Goal: Check status: Check status

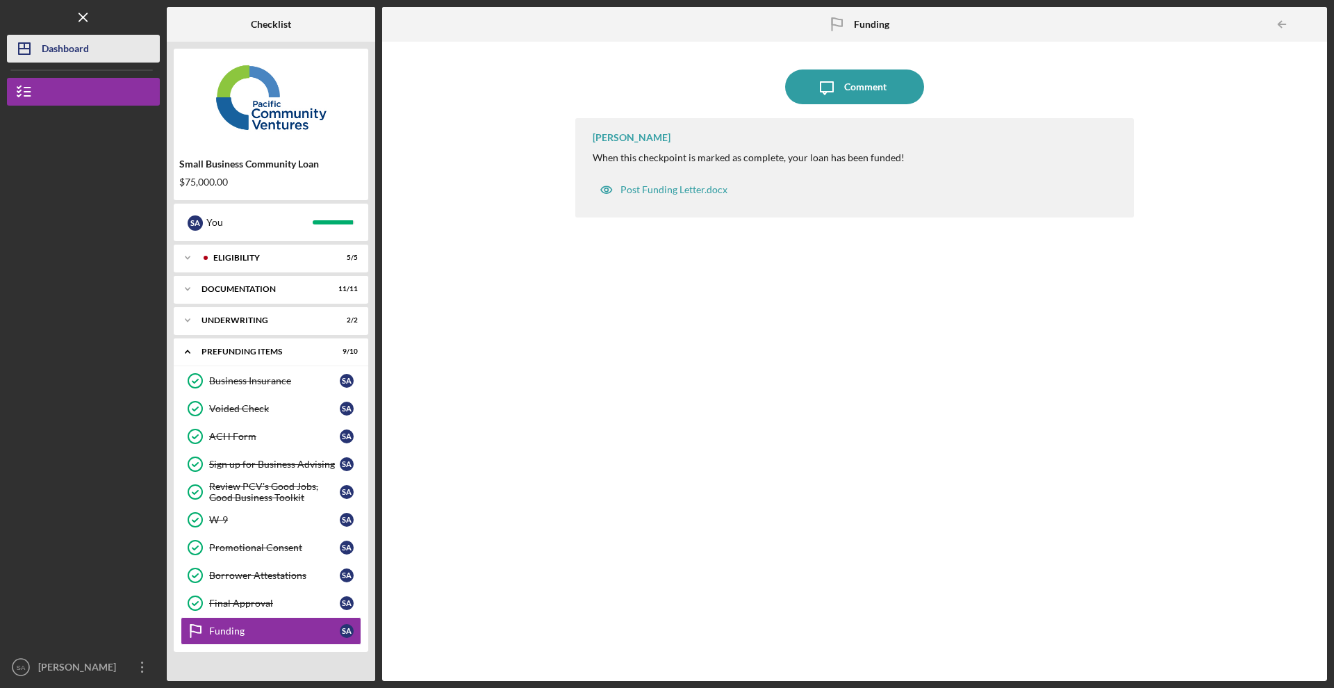
click at [70, 46] on div "Dashboard" at bounding box center [65, 50] width 47 height 31
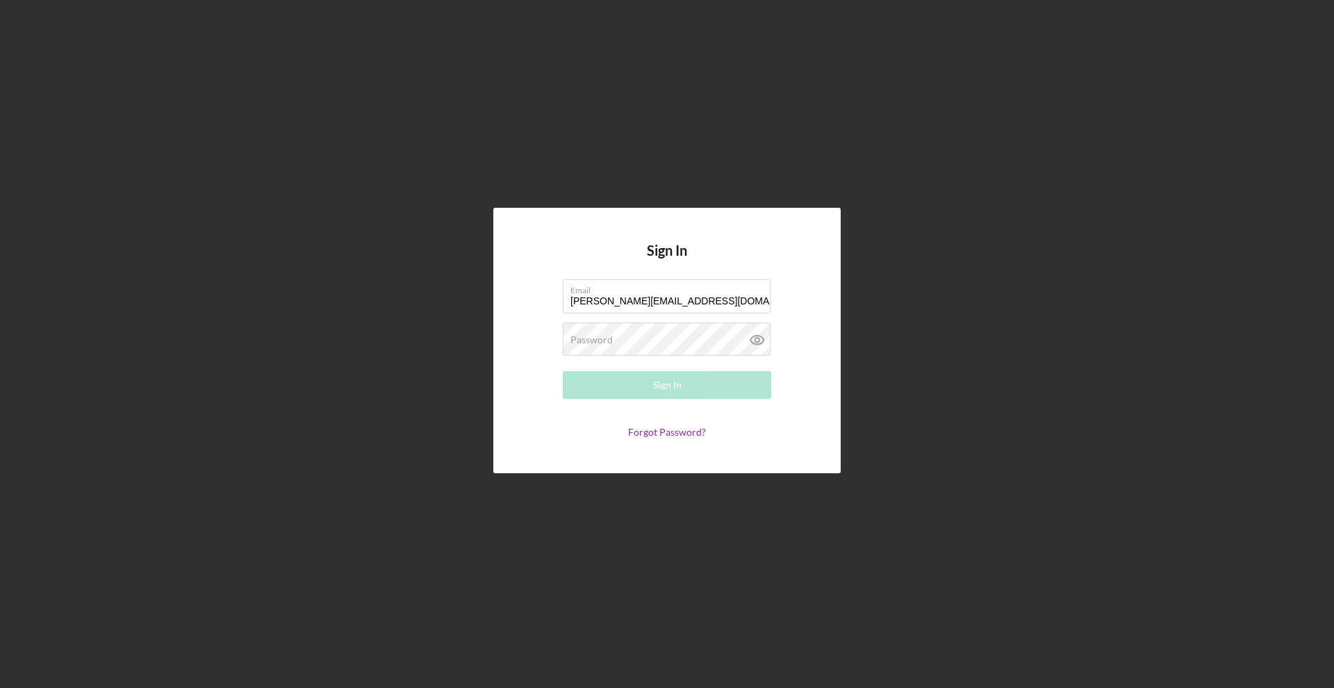
type input "[PERSON_NAME][EMAIL_ADDRESS][DOMAIN_NAME]"
click at [667, 385] on button "Sign In" at bounding box center [667, 385] width 208 height 28
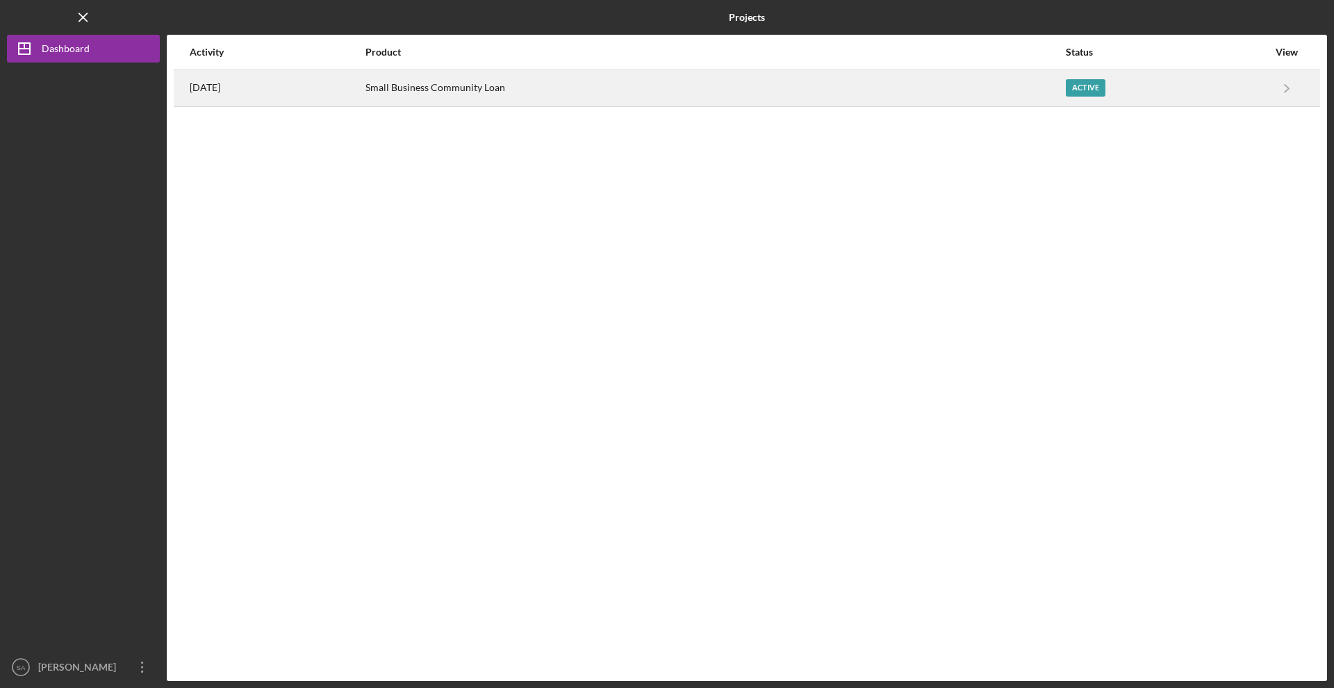
click at [507, 96] on div "Small Business Community Loan" at bounding box center [714, 88] width 699 height 35
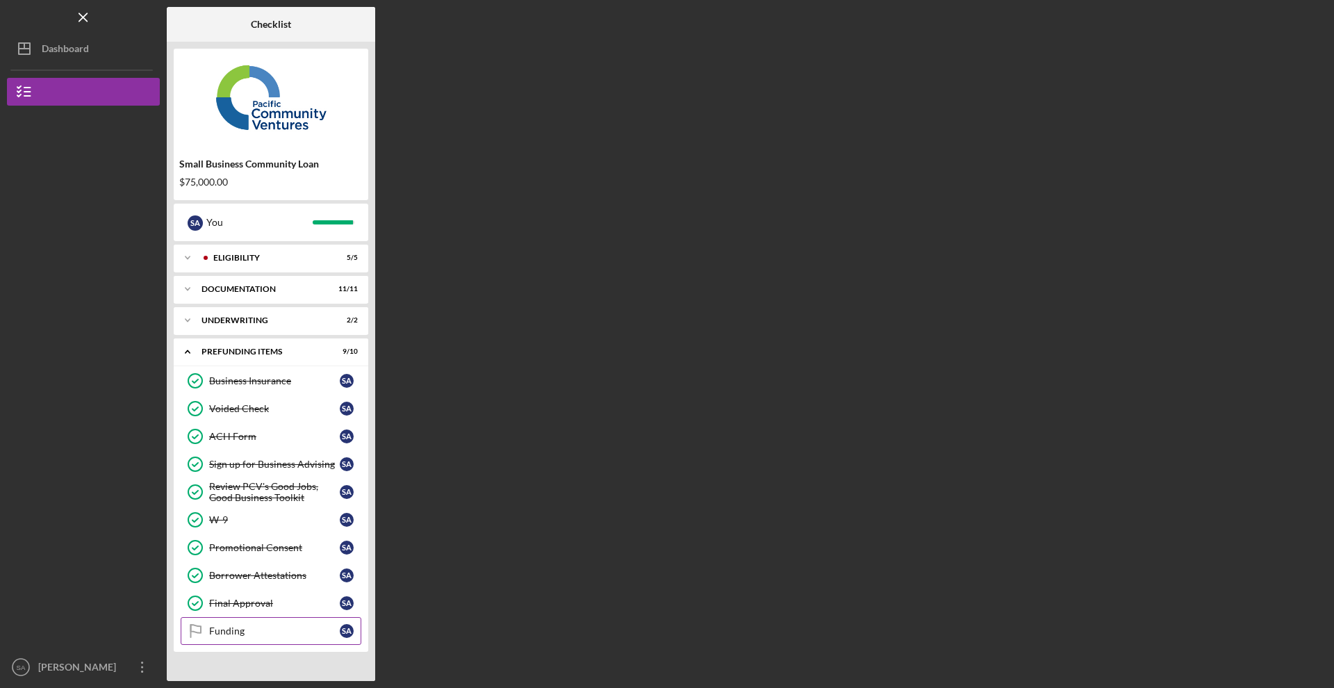
click at [249, 638] on link "Funding Funding S A" at bounding box center [271, 631] width 181 height 28
